Goal: Find specific page/section: Find specific page/section

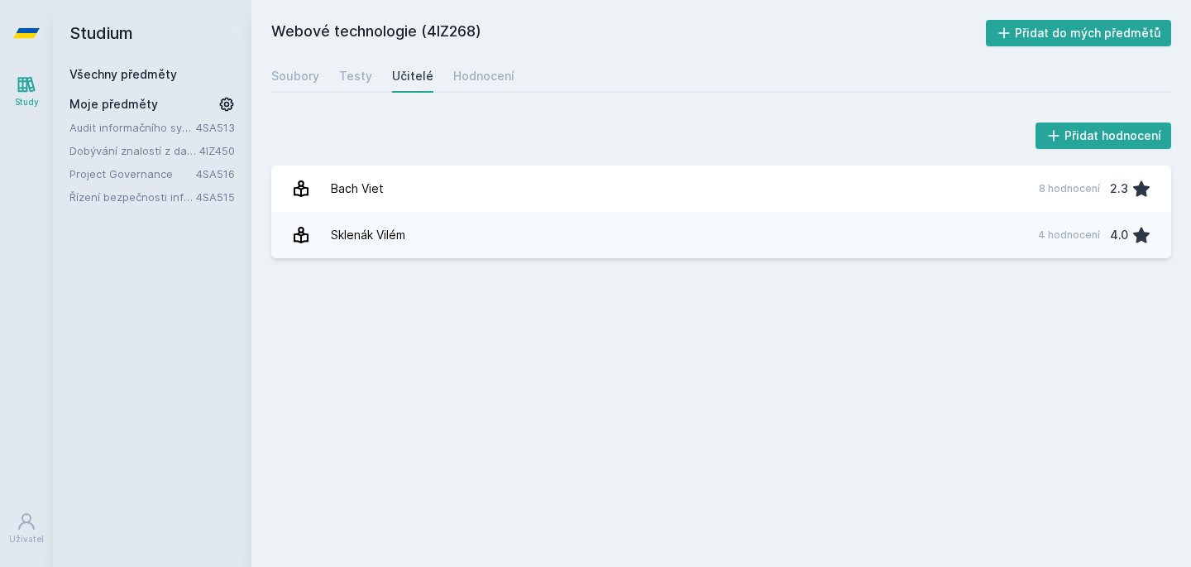
click at [150, 171] on link "Project Governance" at bounding box center [132, 173] width 127 height 17
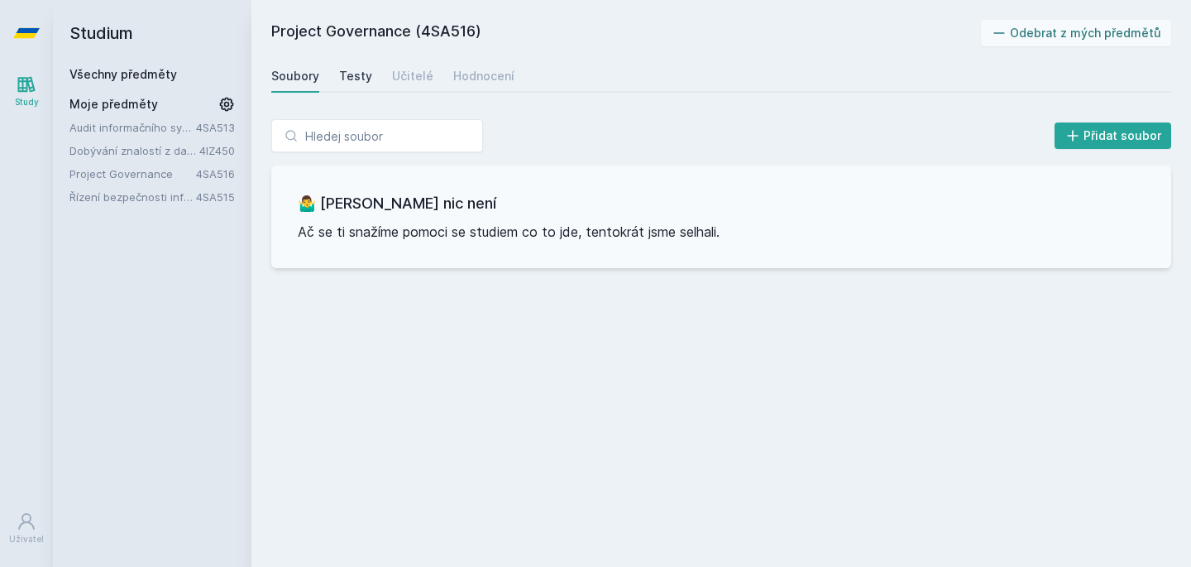
click at [353, 77] on div "Testy" at bounding box center [355, 76] width 33 height 17
click at [448, 33] on h2 "Project Governance (4SA516)" at bounding box center [626, 33] width 710 height 26
copy h2 "4SA516"
